Goal: Check status: Check status

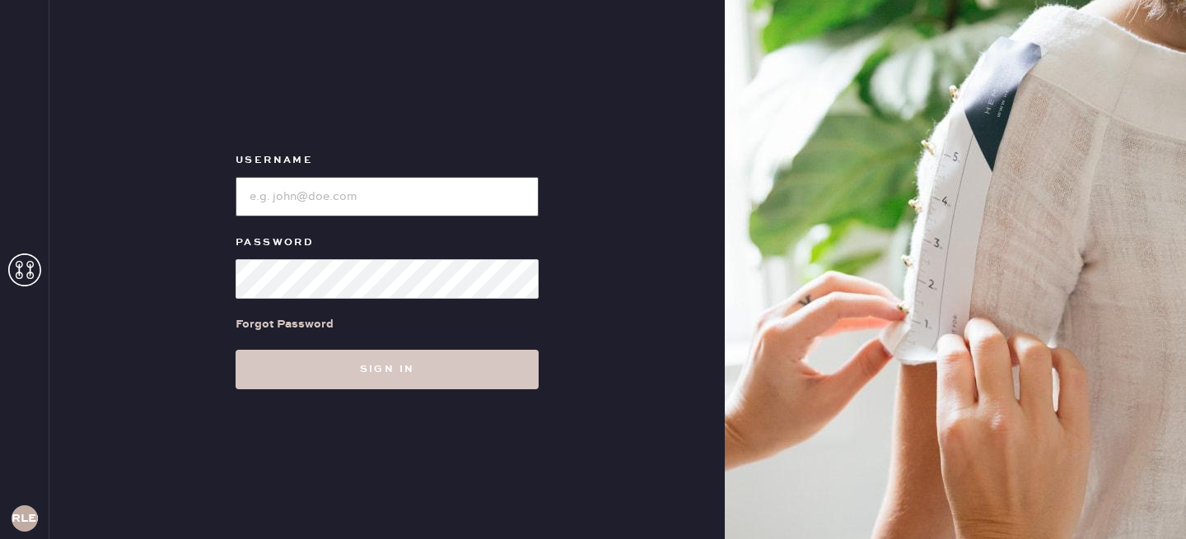
type input "reformationlowereastside"
click at [367, 181] on input "loginName" at bounding box center [387, 197] width 303 height 40
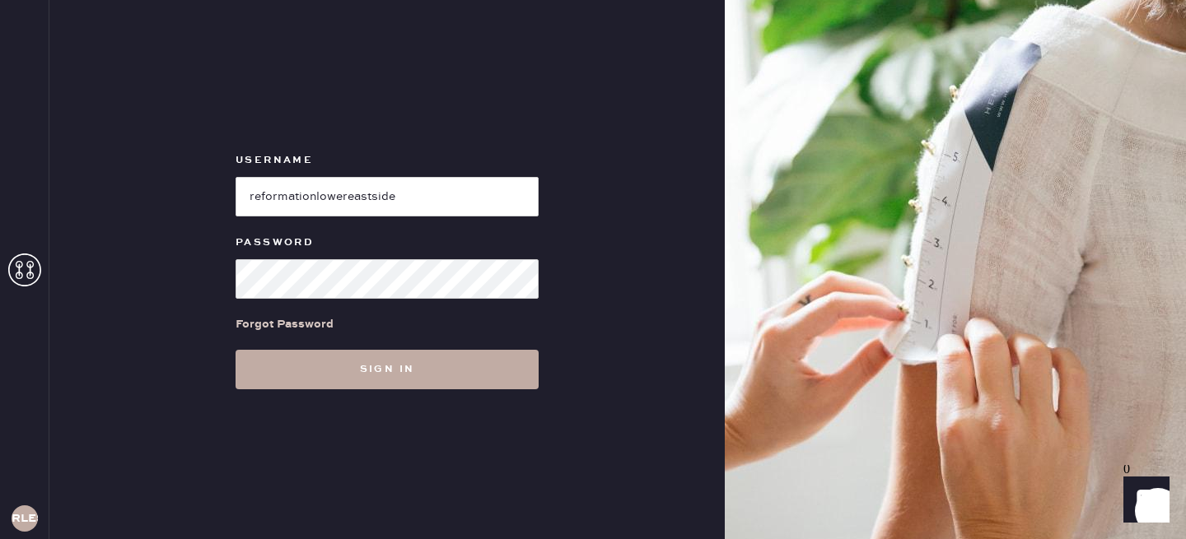
click at [398, 375] on button "Sign in" at bounding box center [387, 370] width 303 height 40
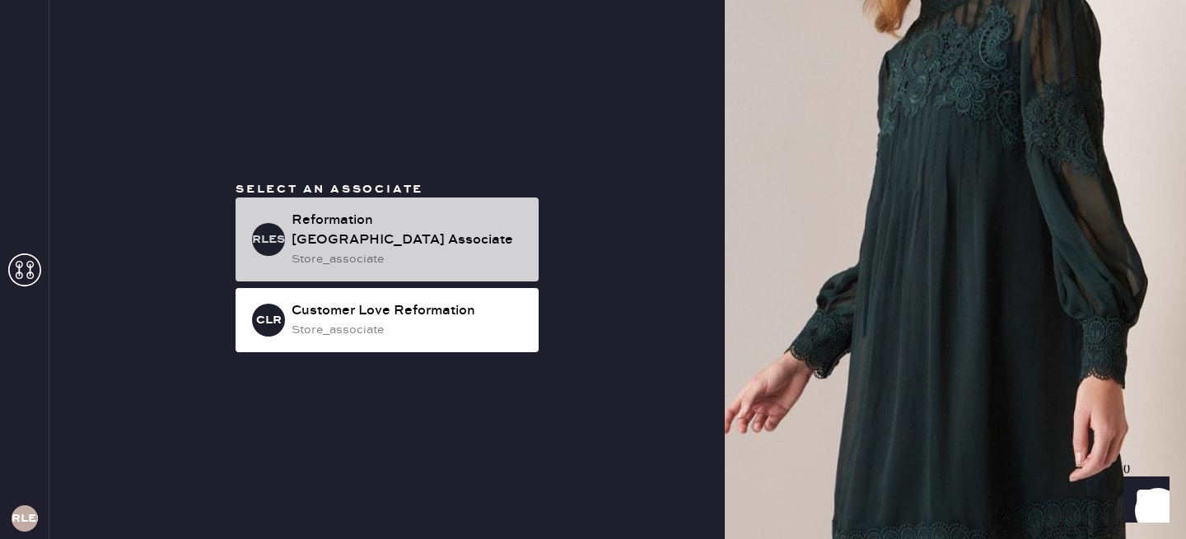
click at [423, 230] on div "Reformation [GEOGRAPHIC_DATA] Associate" at bounding box center [409, 231] width 234 height 40
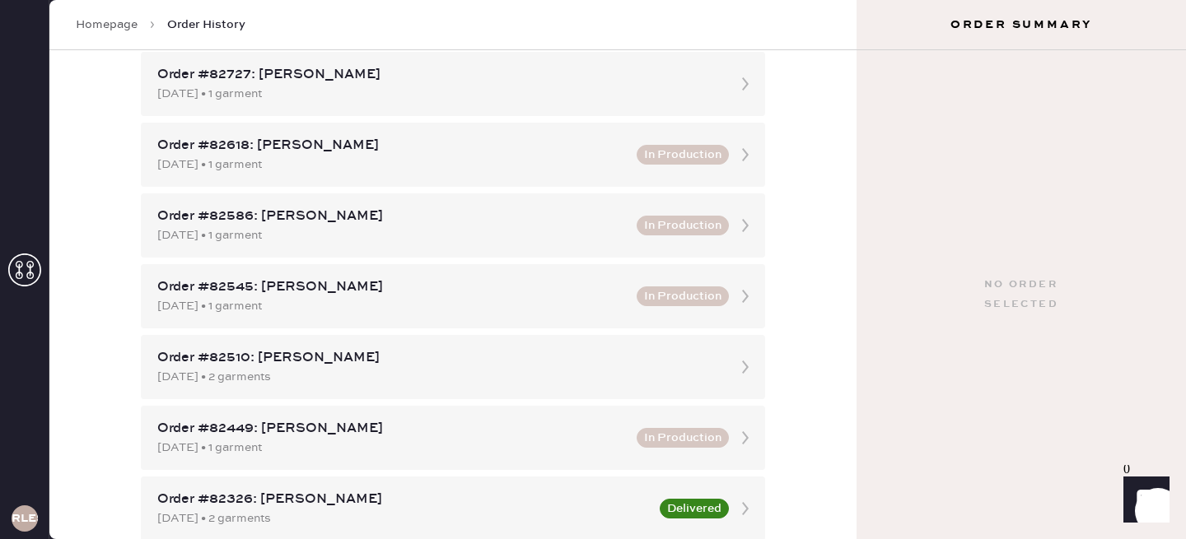
scroll to position [170, 0]
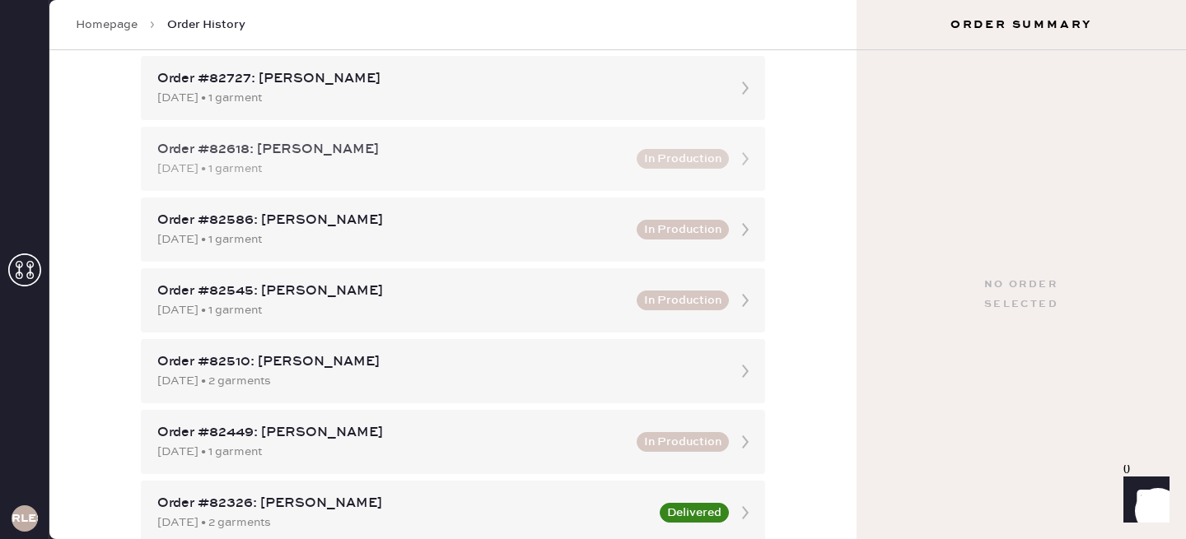
click at [694, 165] on button "In Production" at bounding box center [683, 159] width 92 height 20
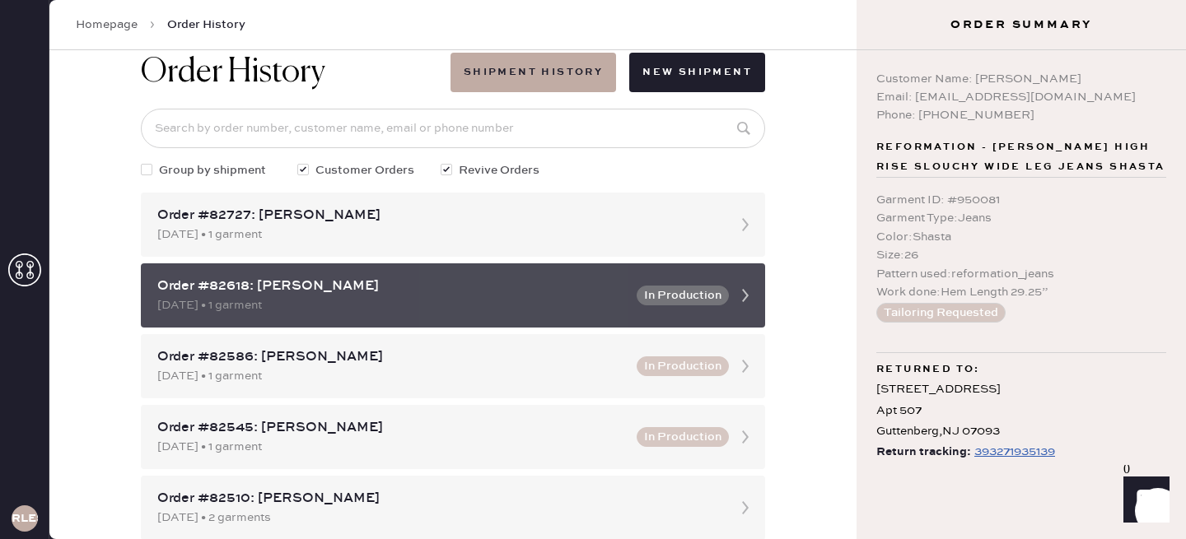
scroll to position [37, 0]
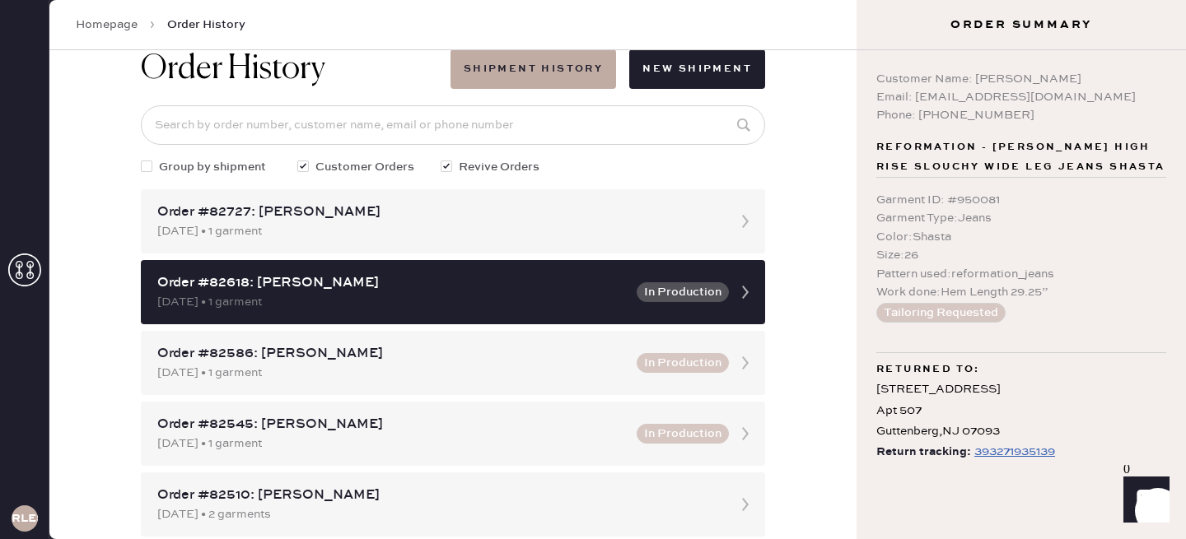
click at [152, 165] on div at bounding box center [150, 167] width 18 height 18
click at [142, 159] on input "Group by shipment" at bounding box center [141, 158] width 1 height 1
checkbox input "true"
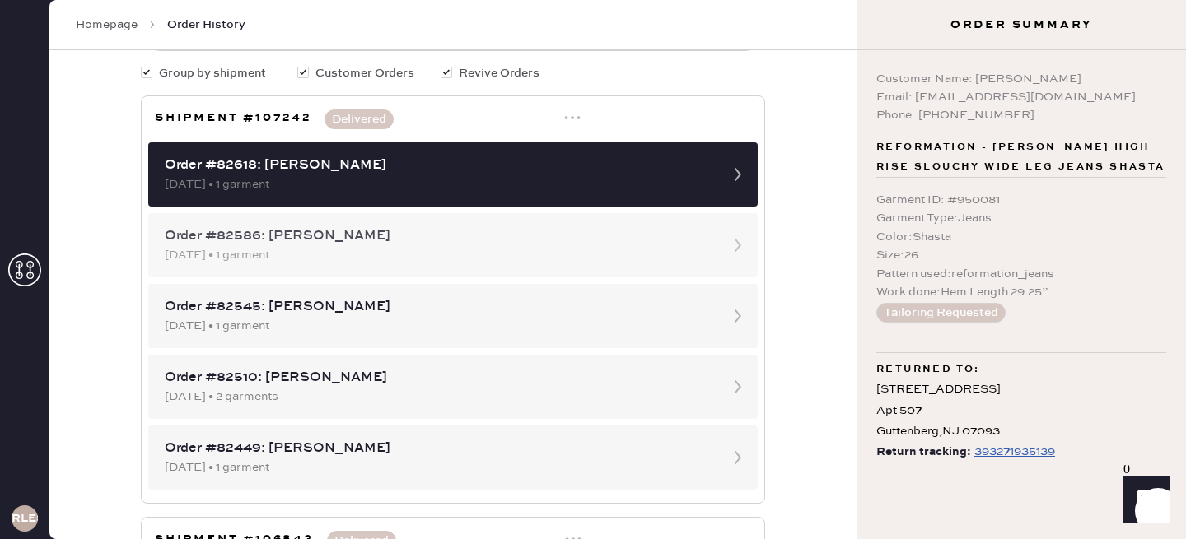
scroll to position [133, 0]
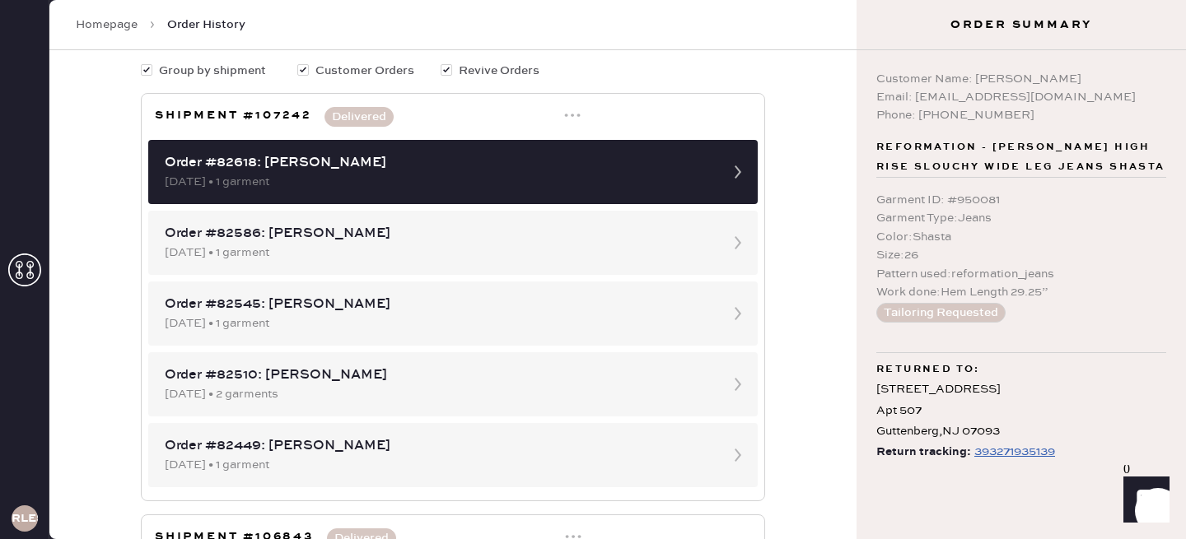
click at [571, 124] on div at bounding box center [572, 117] width 16 height 20
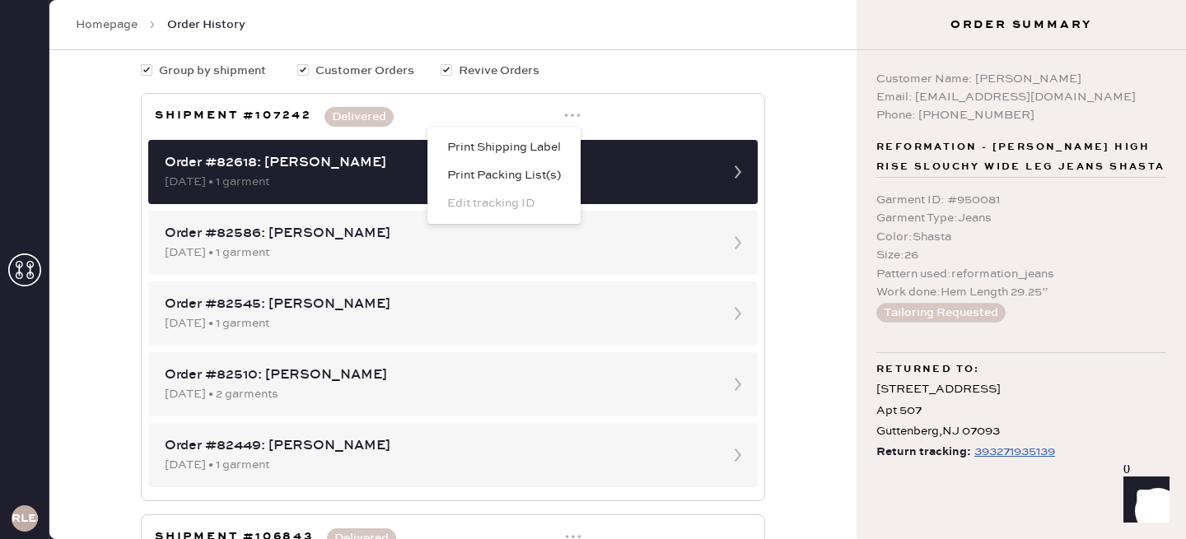
click at [811, 133] on div "Order History Shipment History New Shipment Group by shipment Customer Orders R…" at bounding box center [452, 294] width 807 height 489
